Goal: Transaction & Acquisition: Book appointment/travel/reservation

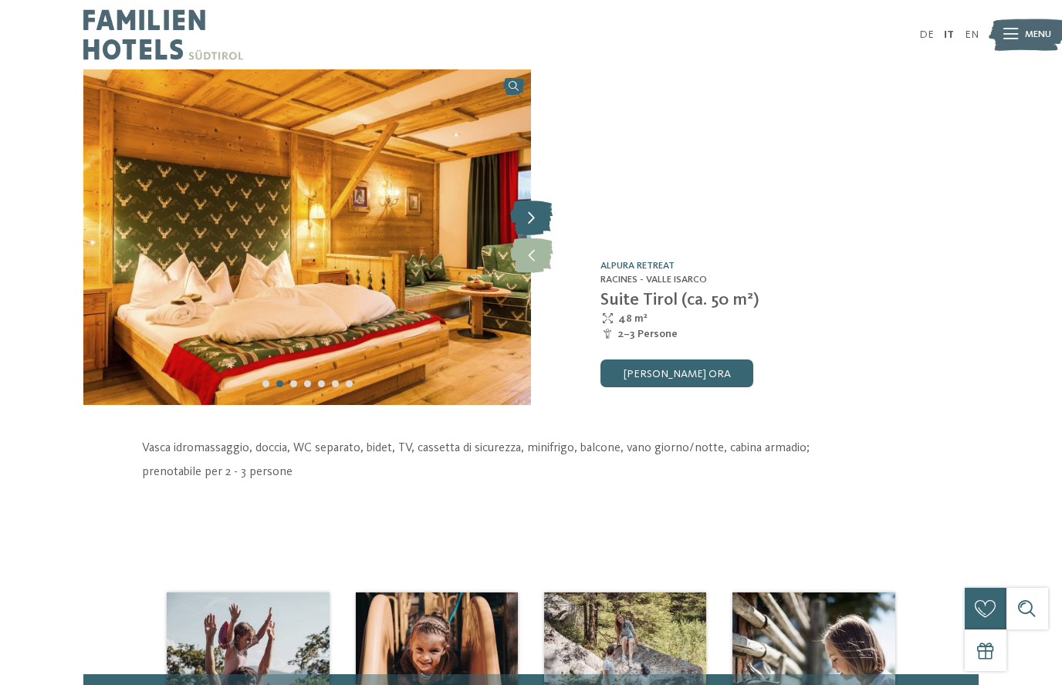
click at [534, 223] on icon at bounding box center [531, 218] width 42 height 35
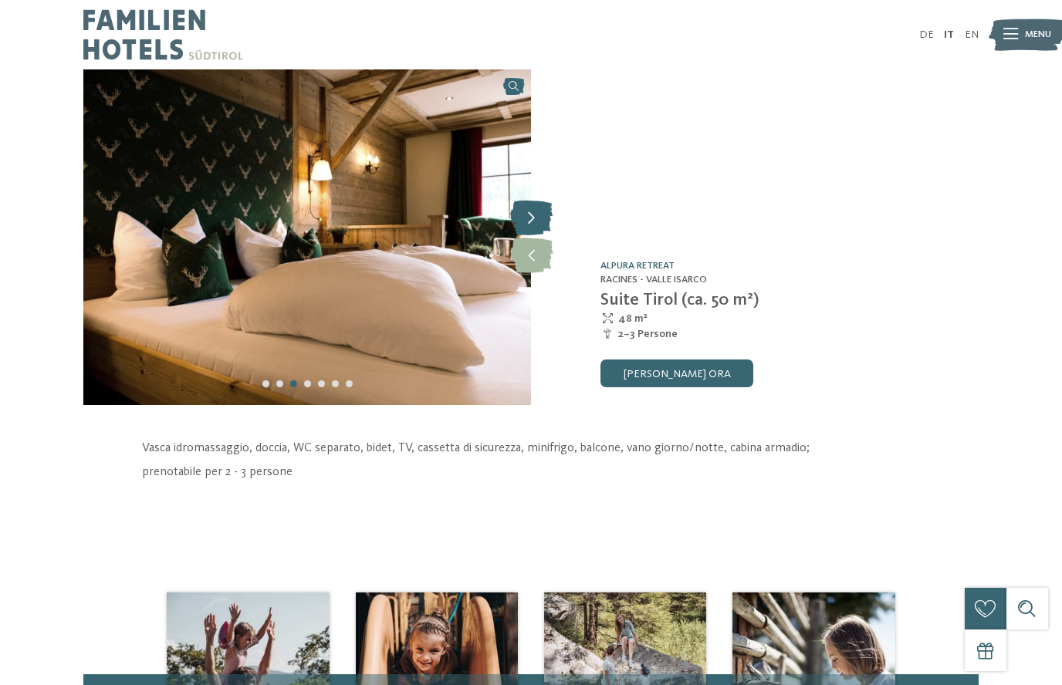
click at [534, 223] on icon at bounding box center [531, 218] width 42 height 35
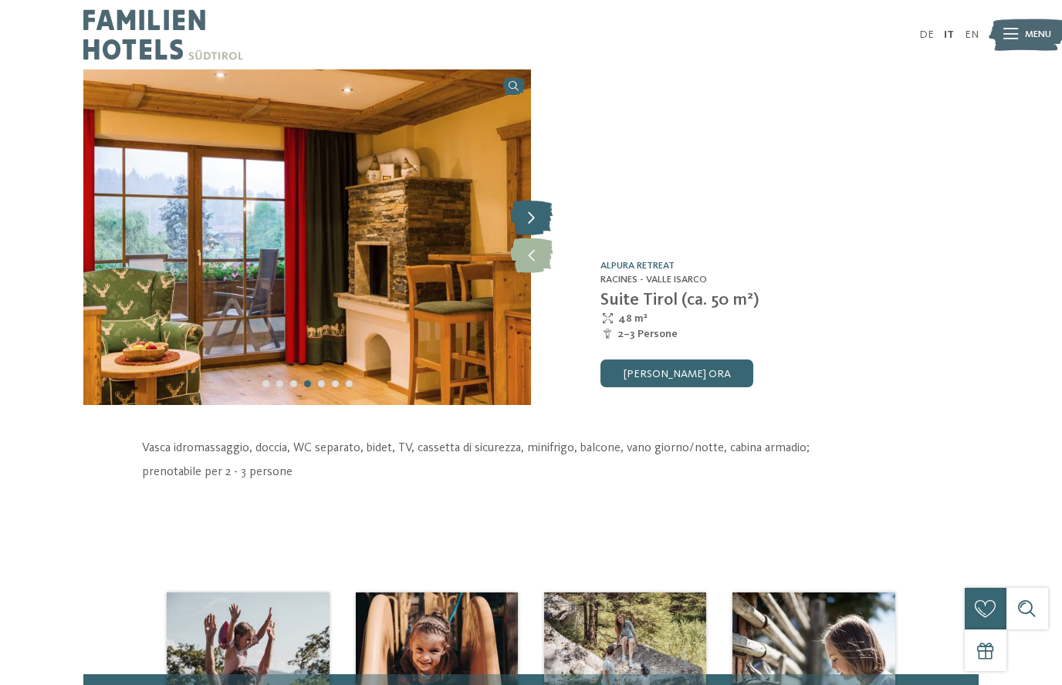
click at [534, 223] on icon at bounding box center [531, 218] width 42 height 35
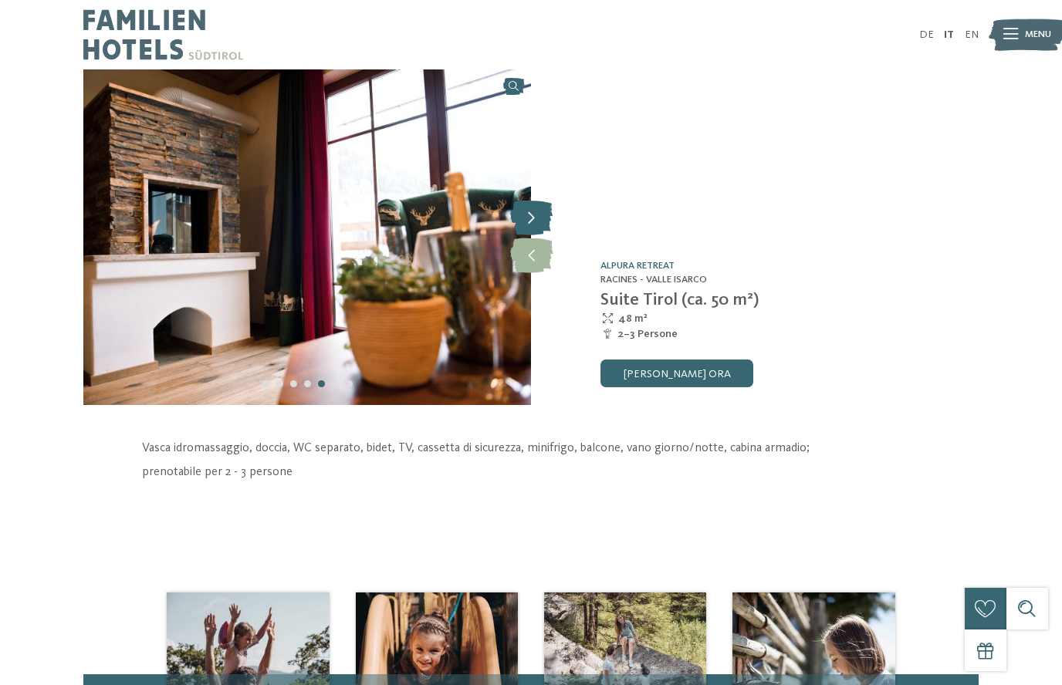
click at [534, 223] on icon at bounding box center [531, 218] width 42 height 35
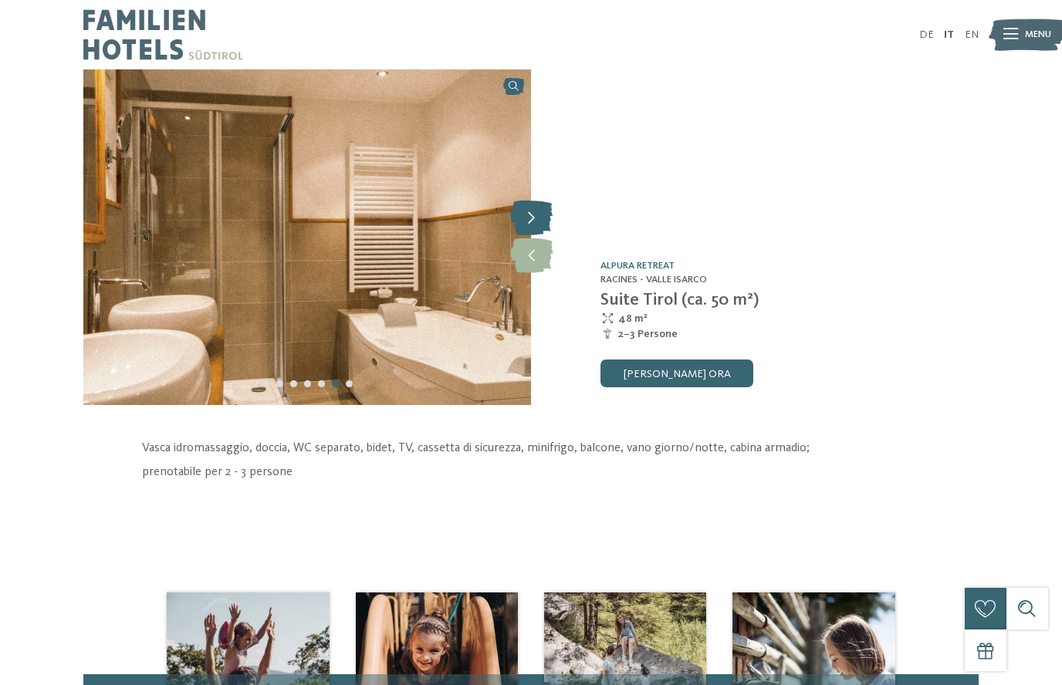
click at [534, 223] on icon at bounding box center [531, 218] width 42 height 35
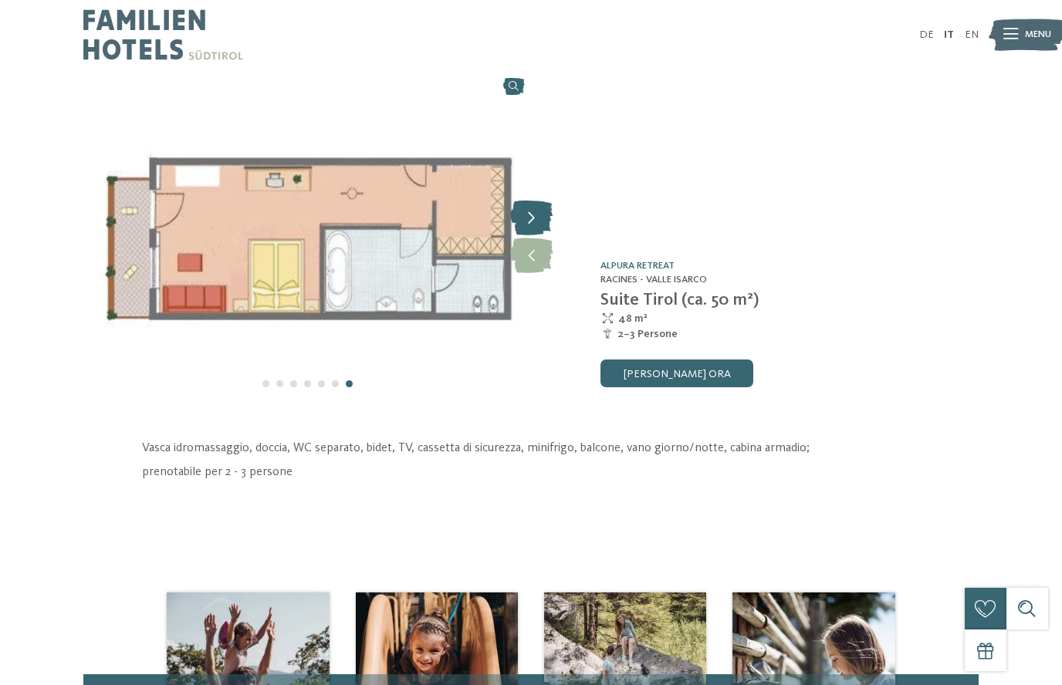
click at [534, 223] on icon at bounding box center [531, 218] width 42 height 35
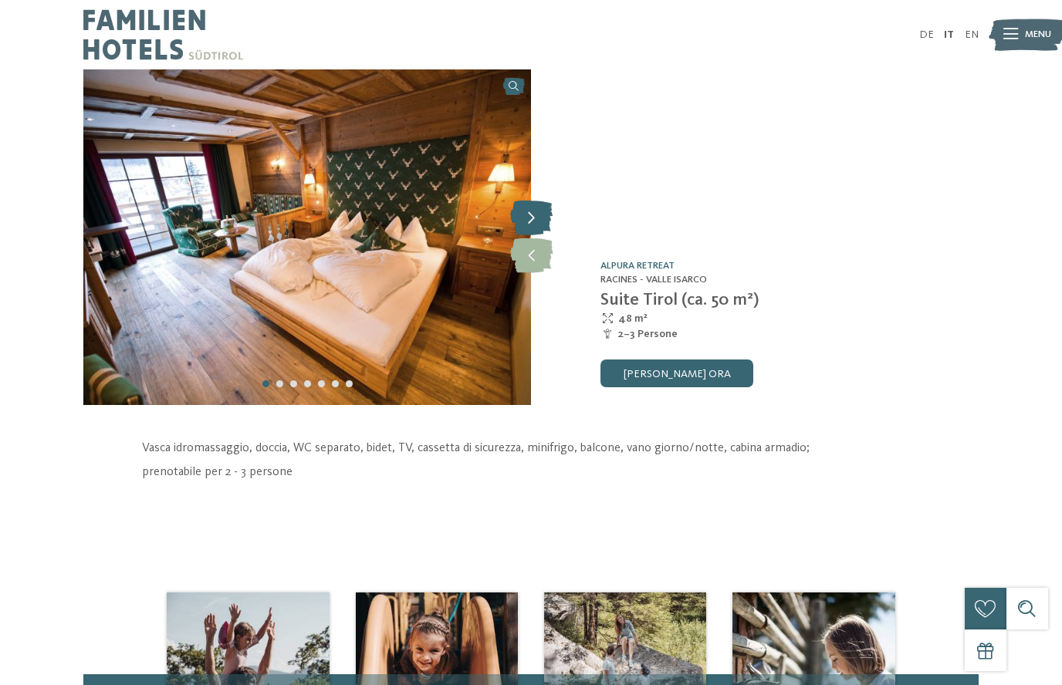
click at [535, 223] on icon at bounding box center [531, 218] width 42 height 35
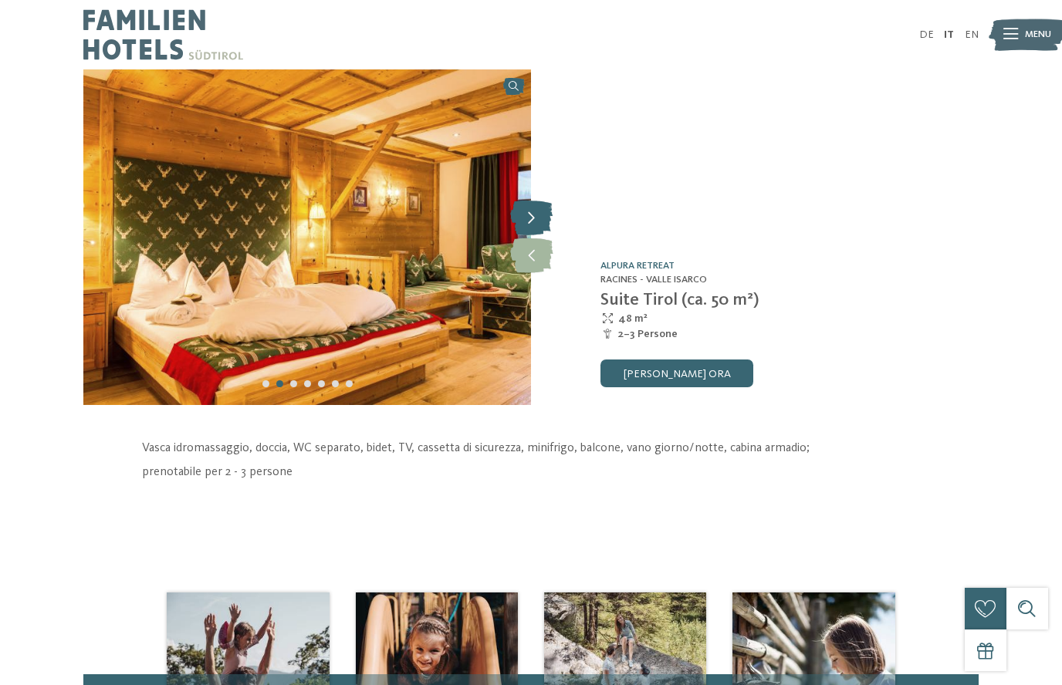
click at [535, 223] on icon at bounding box center [531, 218] width 42 height 35
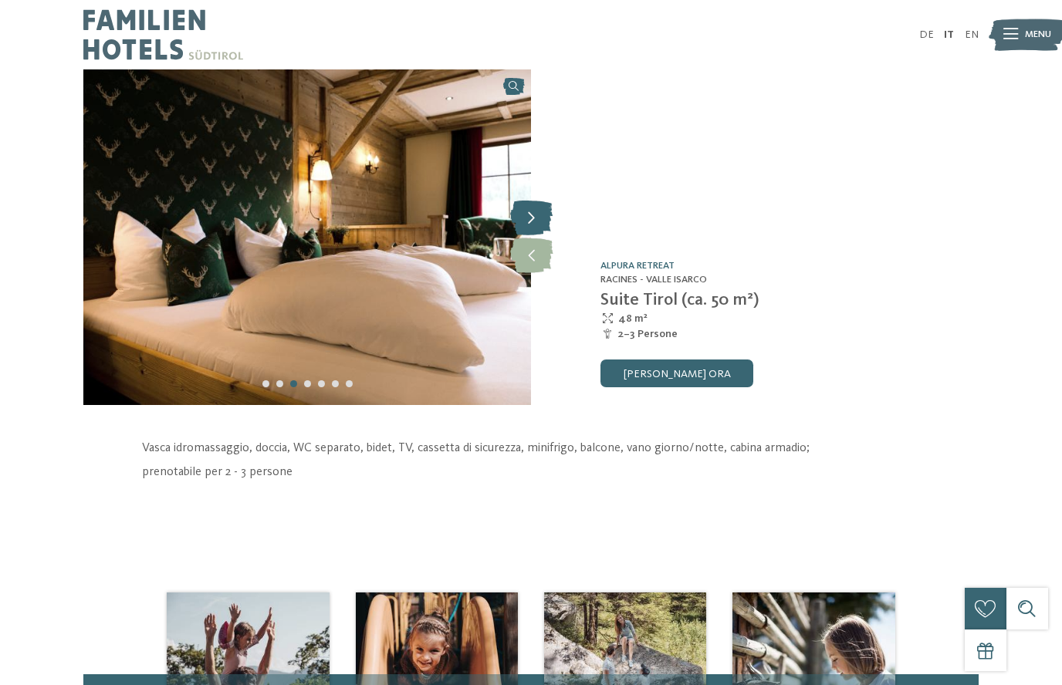
click at [535, 223] on icon at bounding box center [531, 218] width 42 height 35
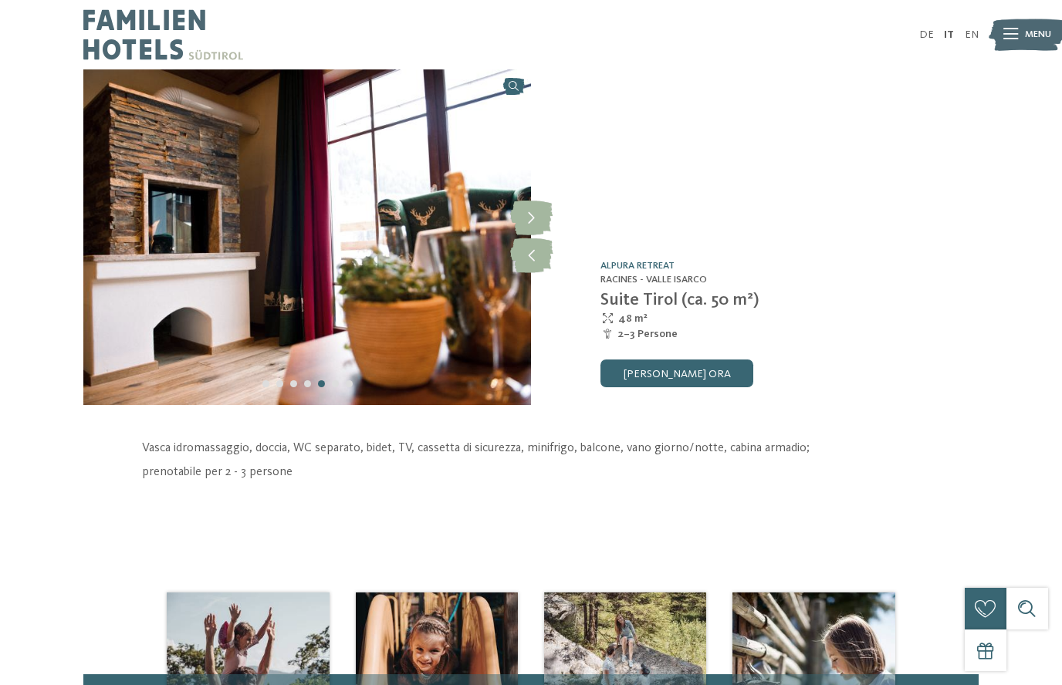
click at [1015, 37] on icon at bounding box center [1010, 34] width 15 height 11
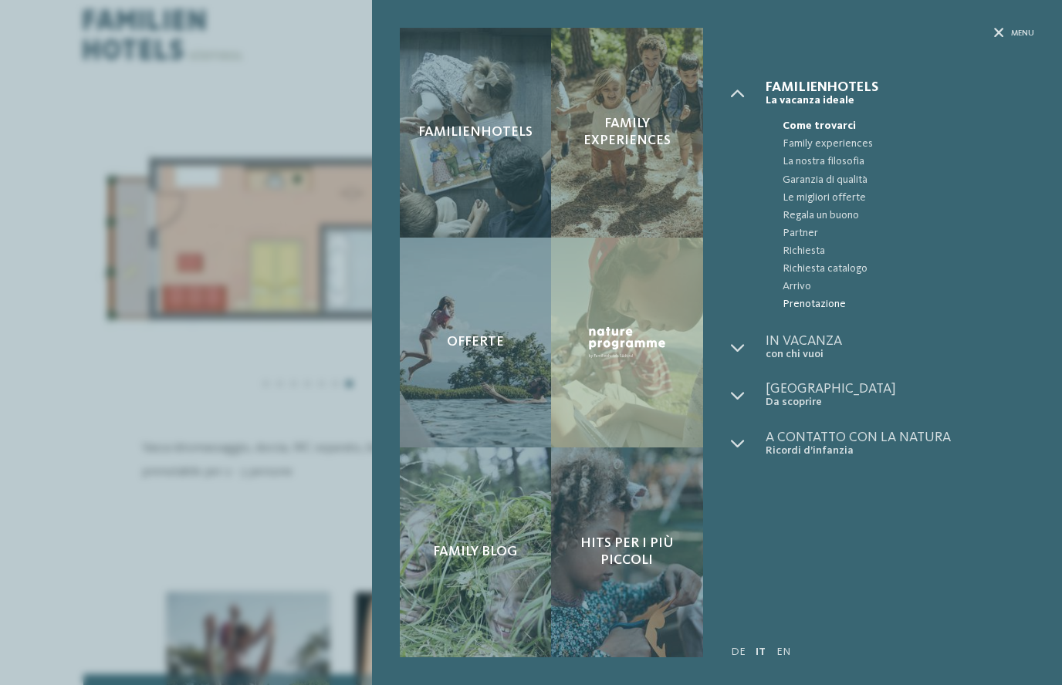
click at [808, 303] on span "Prenotazione" at bounding box center [909, 305] width 252 height 18
click at [997, 42] on div "Menu" at bounding box center [882, 54] width 303 height 52
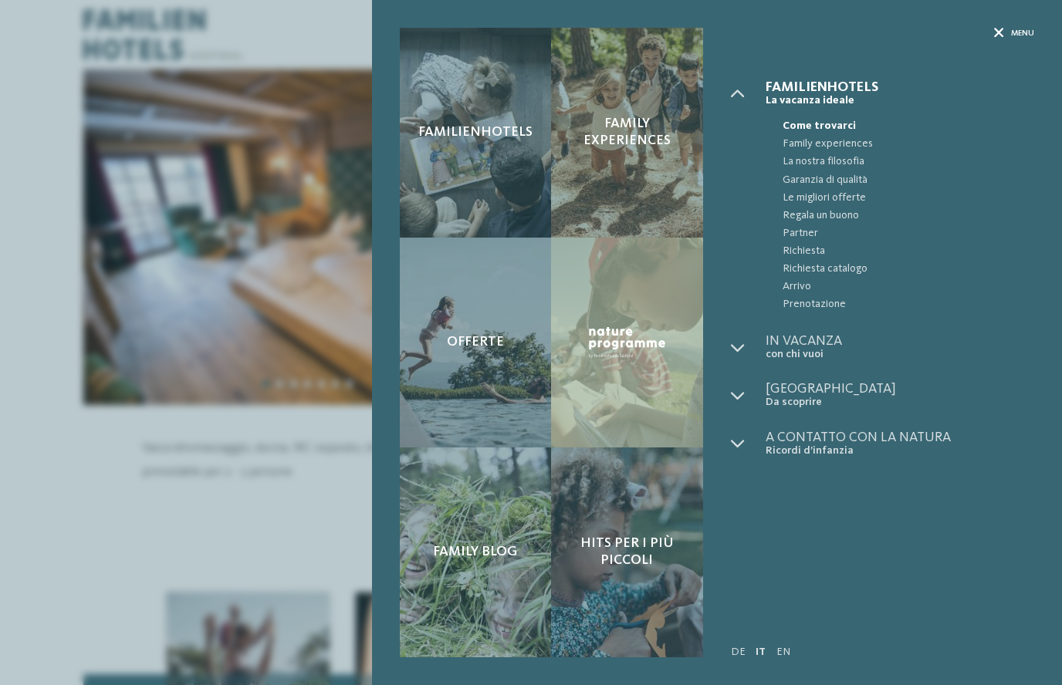
click at [999, 35] on icon at bounding box center [999, 34] width 10 height 10
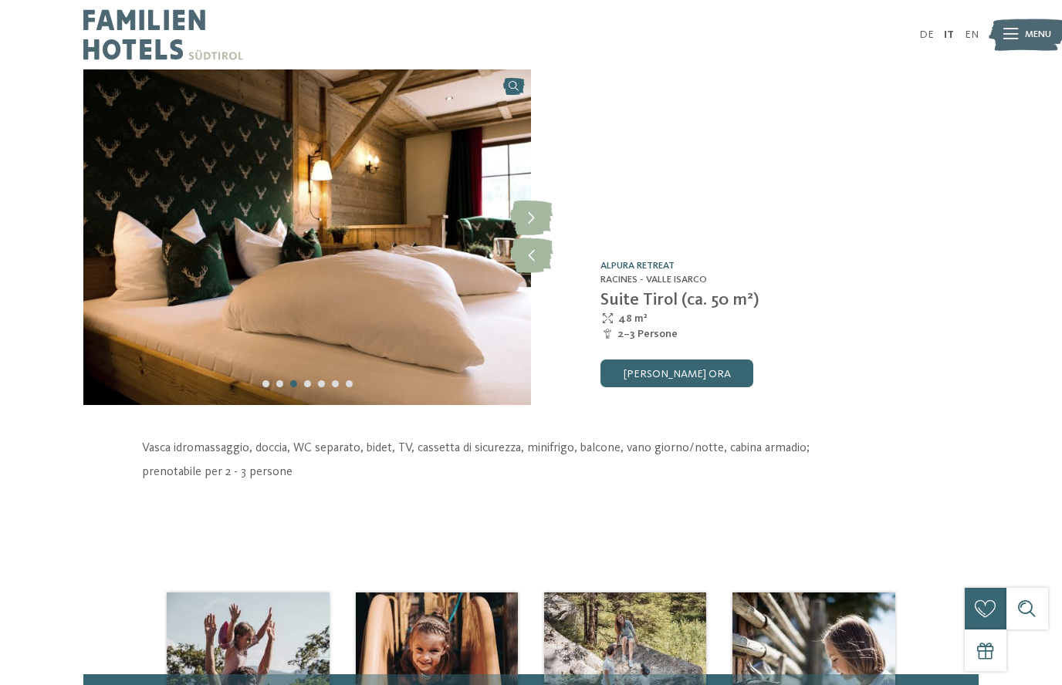
drag, startPoint x: 715, startPoint y: 280, endPoint x: 602, endPoint y: 273, distance: 112.9
click at [602, 273] on div "Camera /0 Alpura Retreat [GEOGRAPHIC_DATA] - [GEOGRAPHIC_DATA] [GEOGRAPHIC_DATA…" at bounding box center [755, 237] width 448 height 336
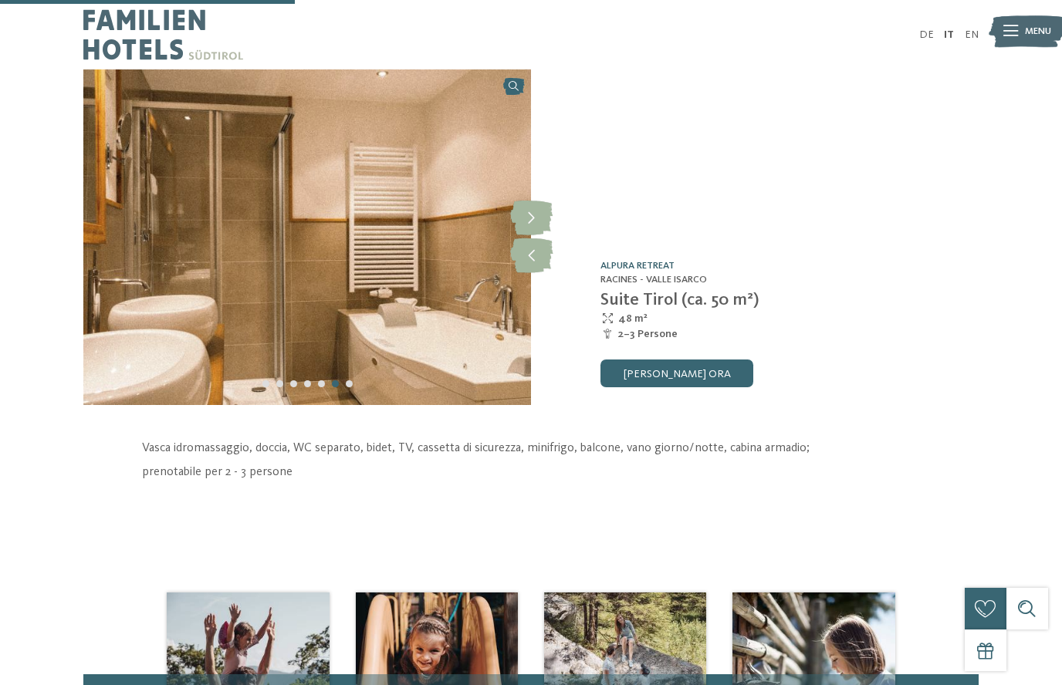
scroll to position [280, 0]
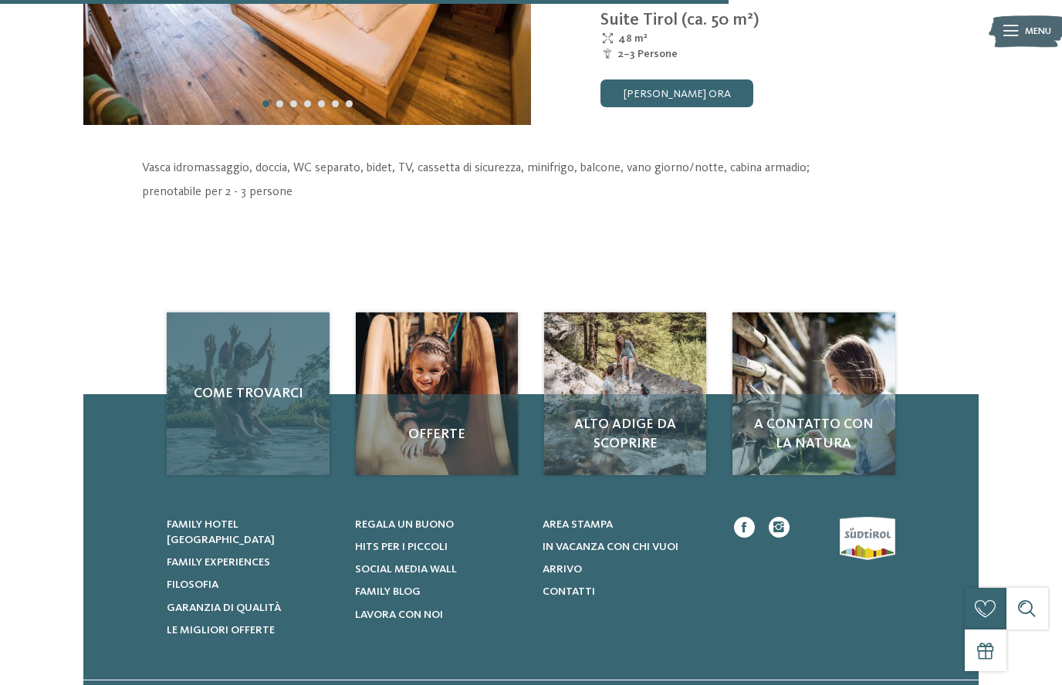
click at [250, 383] on div "Come trovarci" at bounding box center [248, 394] width 163 height 163
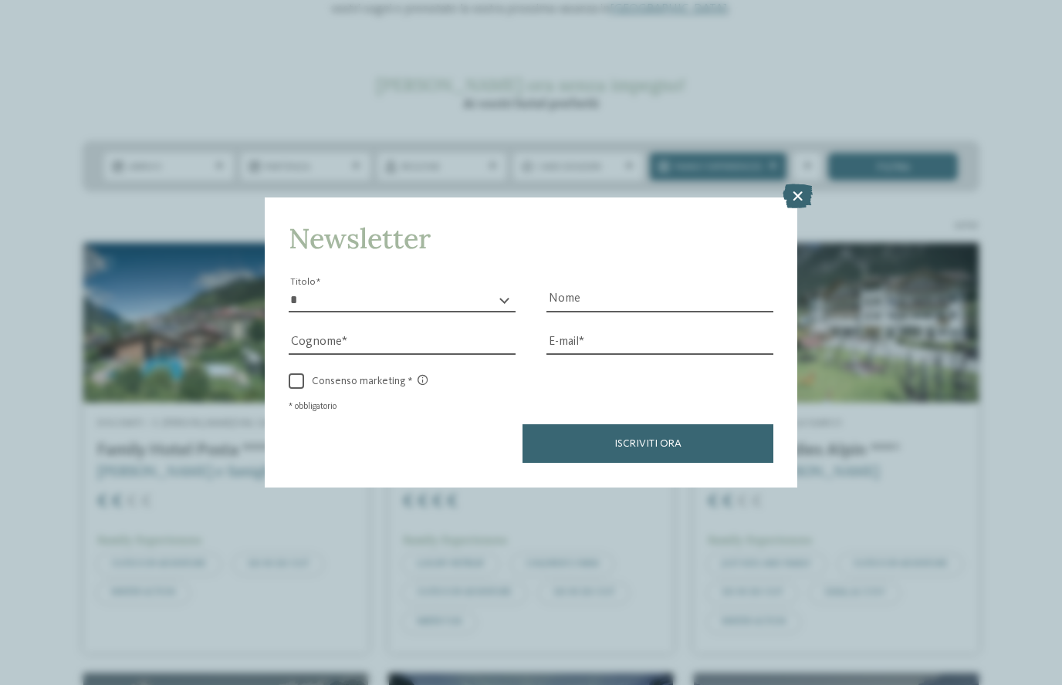
scroll to position [216, 0]
click at [802, 184] on icon at bounding box center [798, 196] width 30 height 25
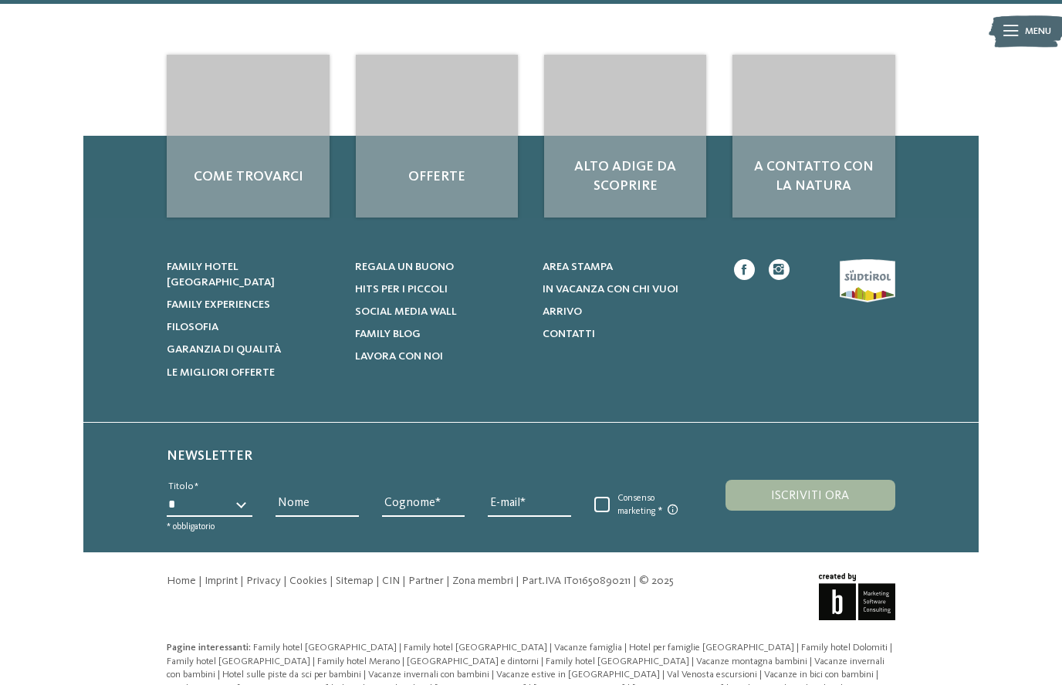
scroll to position [4525, 0]
